Goal: Find specific page/section: Find specific page/section

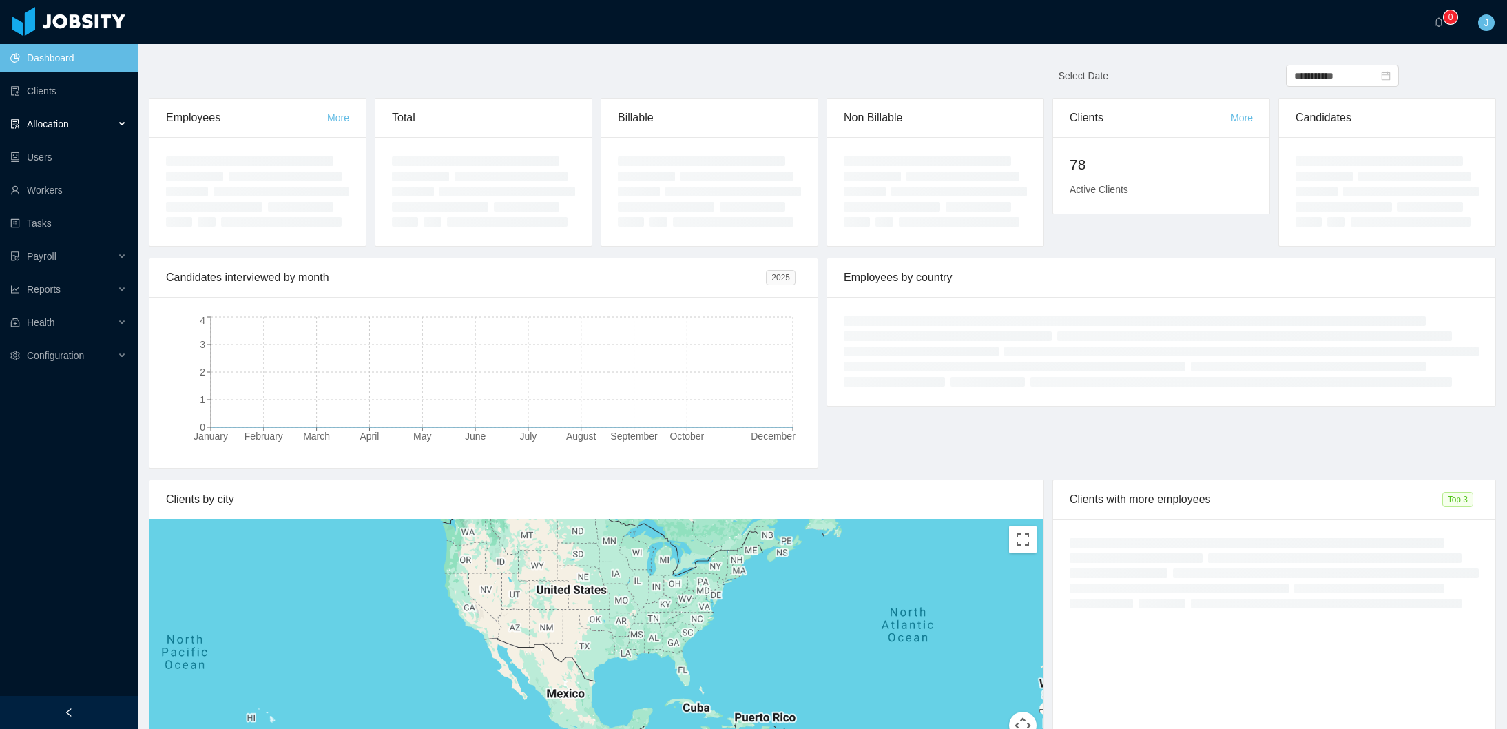
click at [49, 125] on span "Allocation" at bounding box center [48, 123] width 42 height 11
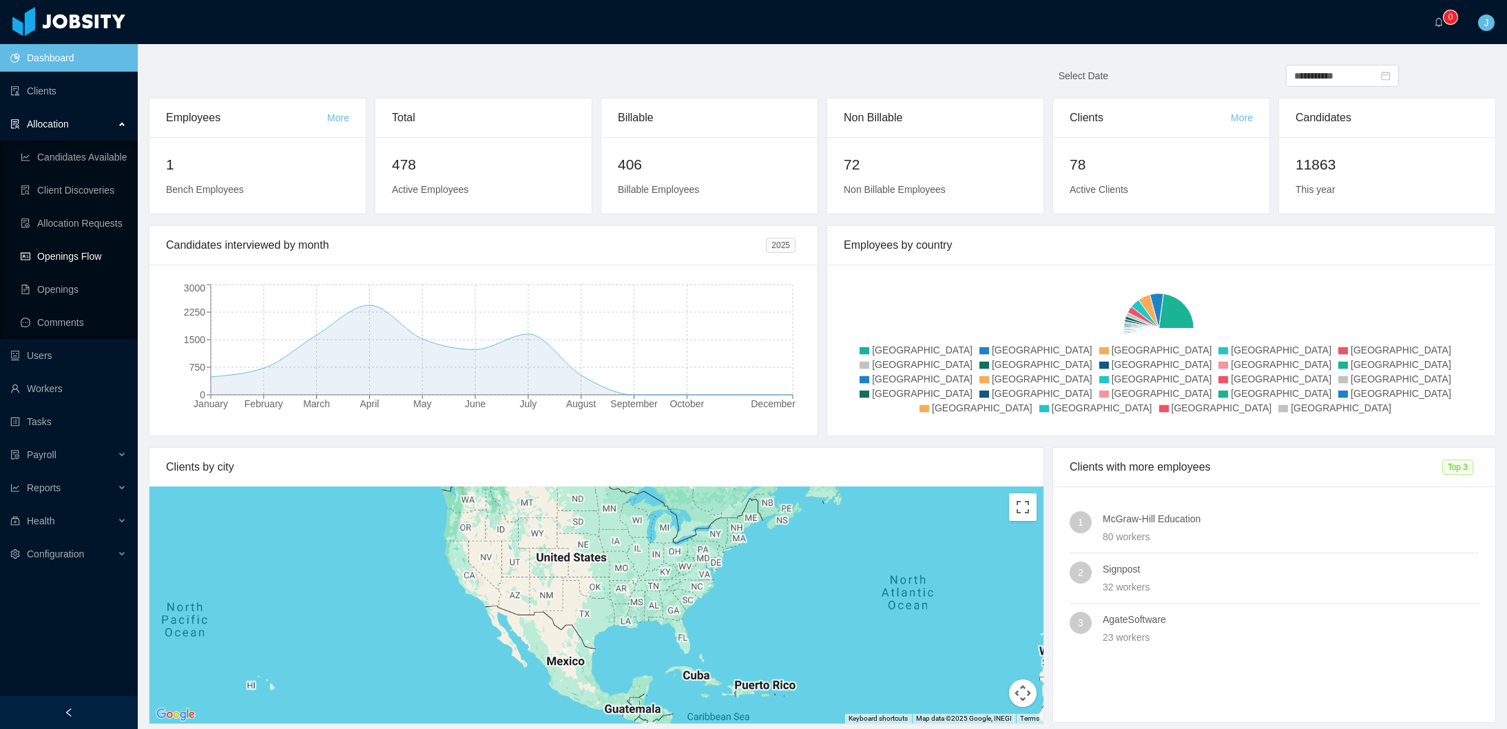
click at [74, 258] on link "Openings Flow" at bounding box center [74, 256] width 106 height 28
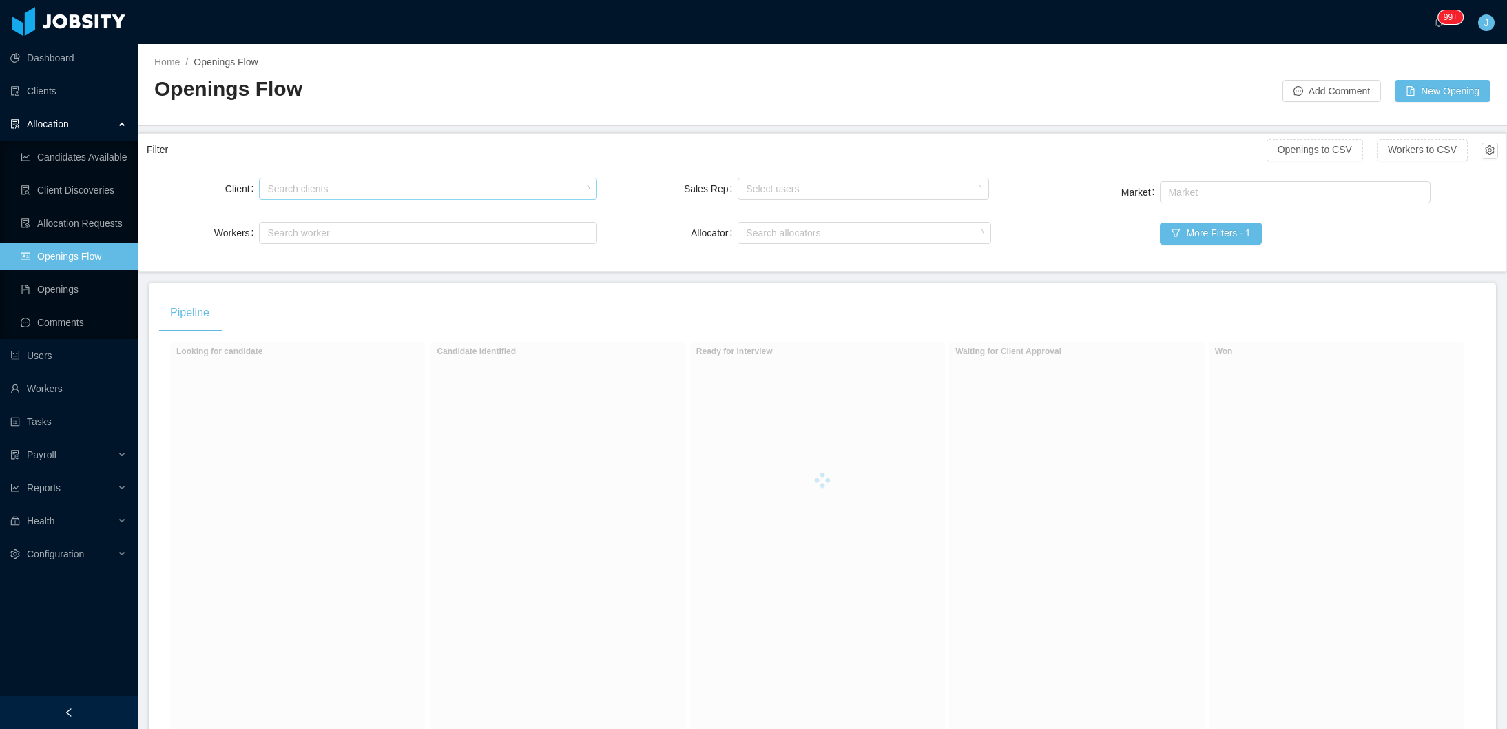
click at [368, 192] on div "Search clients" at bounding box center [424, 189] width 315 height 14
type input "********"
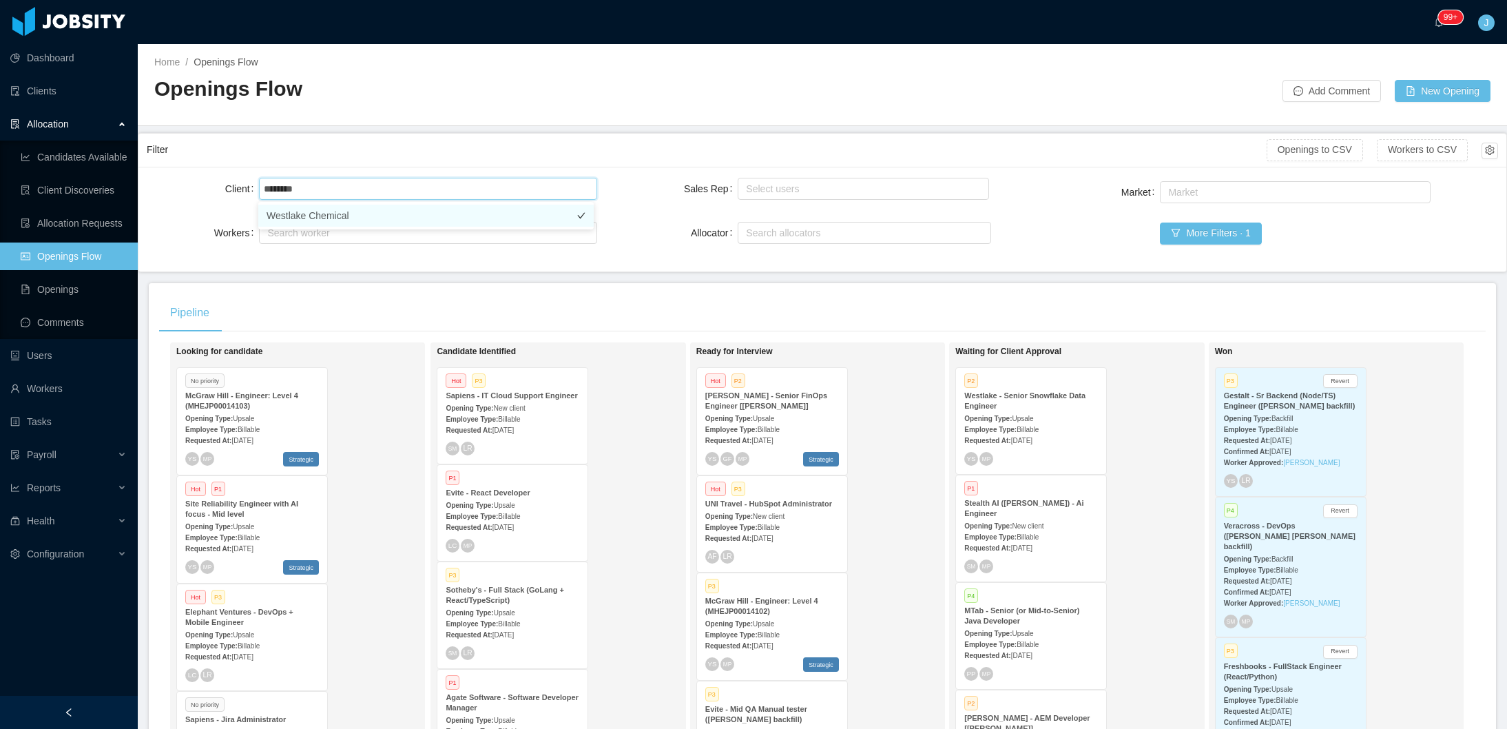
click at [407, 211] on li "Westlake Chemical" at bounding box center [425, 216] width 335 height 22
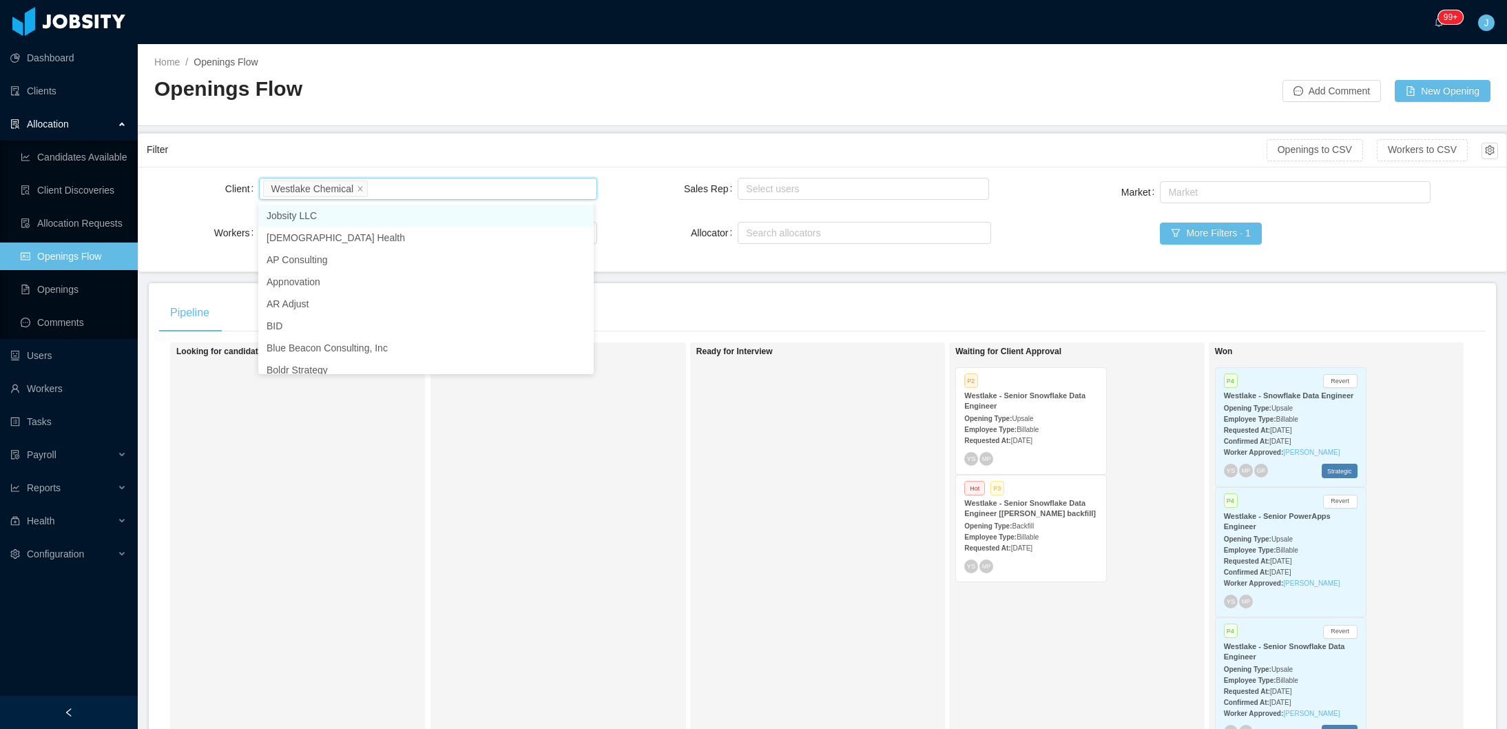
click at [1053, 530] on div "Opening Type: Backfill" at bounding box center [1031, 525] width 134 height 14
